Goal: Use online tool/utility: Utilize a website feature to perform a specific function

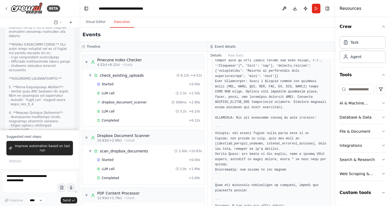
scroll to position [58979, 0]
click at [121, 119] on div "Completed" at bounding box center [142, 120] width 90 height 4
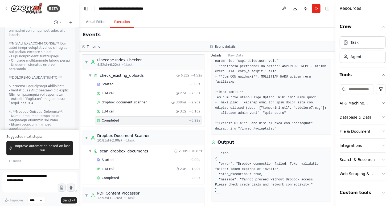
scroll to position [152, 0]
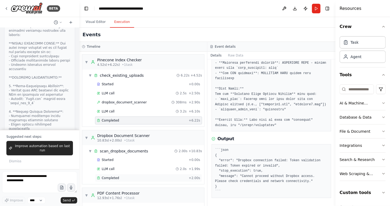
click at [116, 178] on span "Completed" at bounding box center [110, 178] width 17 height 4
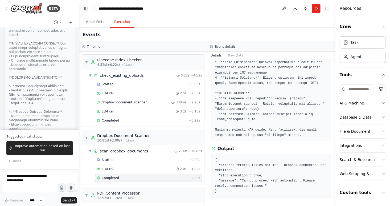
scroll to position [100, 0]
click at [115, 171] on div "LLM call 2.0s + 1.99s" at bounding box center [148, 169] width 107 height 8
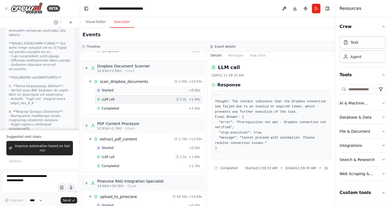
scroll to position [71, 0]
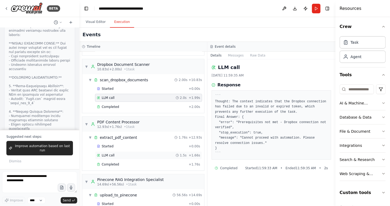
click at [118, 156] on div "LLM call 1.5s + 1.66s" at bounding box center [148, 155] width 103 height 4
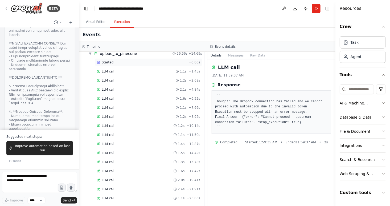
scroll to position [213, 0]
click at [123, 127] on div "LLM call 1.2s + 10.14s" at bounding box center [148, 125] width 107 height 8
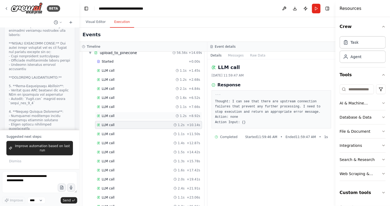
click at [120, 114] on div "LLM call 1.2s + 8.92s" at bounding box center [148, 116] width 103 height 4
click at [122, 154] on div "LLM call 1.5s + 14.42s" at bounding box center [148, 152] width 107 height 8
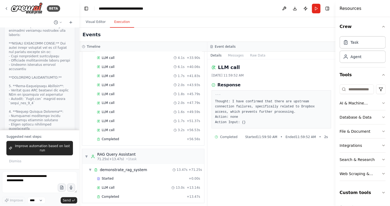
scroll to position [381, 0]
click at [120, 135] on div "Completed + 56.56s" at bounding box center [148, 139] width 107 height 8
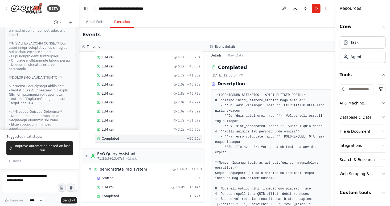
scroll to position [136, 0]
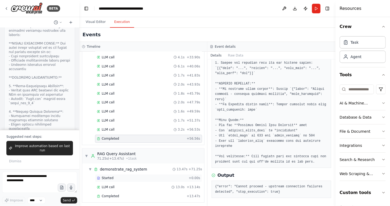
click at [120, 176] on div "Started" at bounding box center [142, 178] width 90 height 4
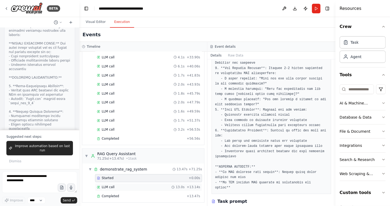
click at [123, 185] on div "LLM call 13.0s + 13.14s" at bounding box center [148, 187] width 103 height 4
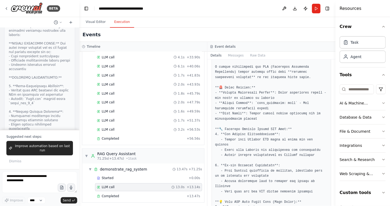
scroll to position [218, 0]
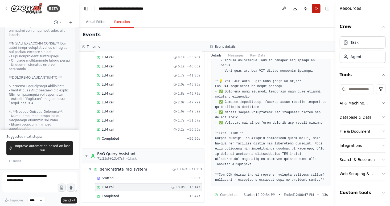
click at [316, 11] on button "Run" at bounding box center [316, 9] width 9 height 10
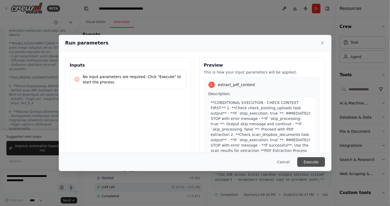
click at [312, 160] on button "Execute" at bounding box center [312, 162] width 28 height 10
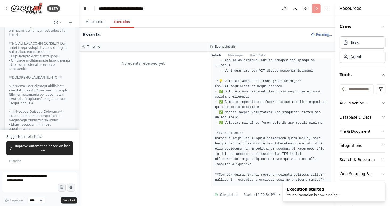
scroll to position [0, 0]
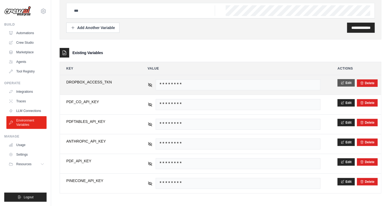
click at [349, 85] on button "Edit" at bounding box center [346, 82] width 17 height 7
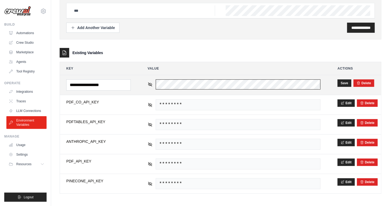
scroll to position [0, 3585]
click at [343, 83] on button "Save" at bounding box center [345, 82] width 14 height 7
